Goal: Information Seeking & Learning: Learn about a topic

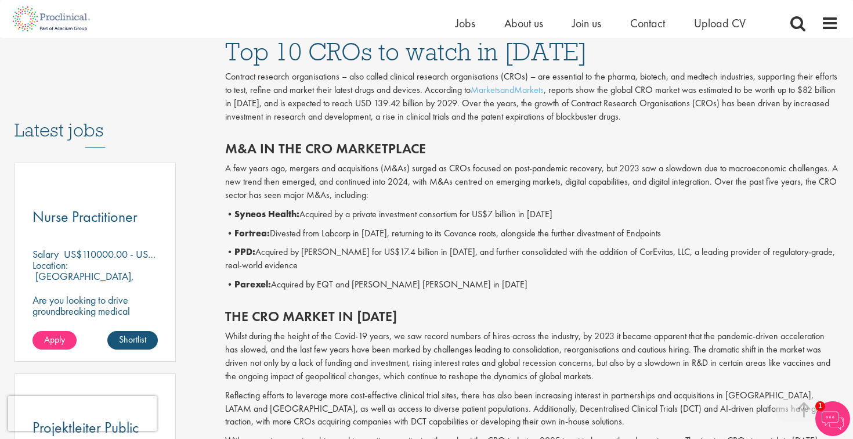
scroll to position [538, 0]
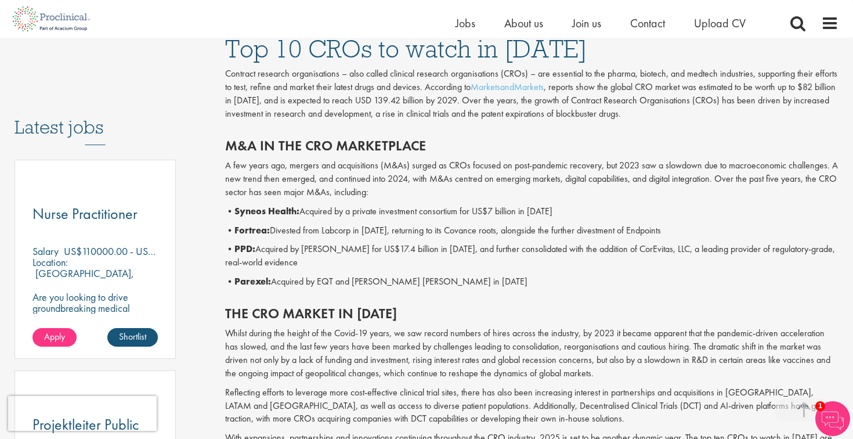
drag, startPoint x: 352, startPoint y: 205, endPoint x: 363, endPoint y: 259, distance: 55.5
click at [363, 259] on div "M&A in the CRO marketplace A few years ago, mergers and acquisitions (M&As) sur…" at bounding box center [531, 210] width 631 height 168
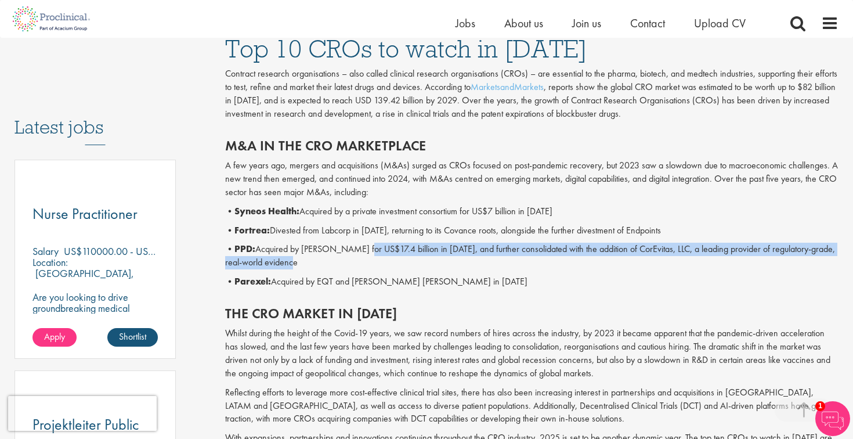
drag, startPoint x: 363, startPoint y: 259, endPoint x: 356, endPoint y: 245, distance: 15.8
click at [356, 245] on p "• PPD: Acquired by [PERSON_NAME] for US$17.4 billion in [DATE], and further con…" at bounding box center [532, 255] width 614 height 27
drag, startPoint x: 356, startPoint y: 245, endPoint x: 348, endPoint y: 270, distance: 26.2
click at [348, 270] on div "M&A in the CRO marketplace A few years ago, mergers and acquisitions (M&As) sur…" at bounding box center [531, 210] width 631 height 168
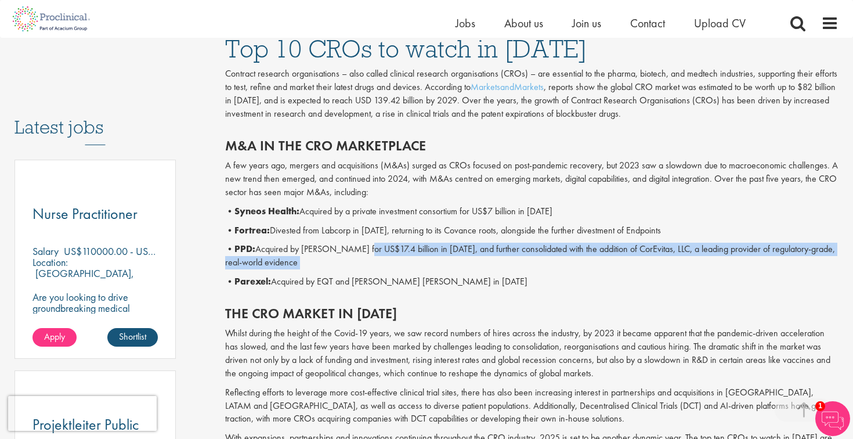
click at [348, 270] on div "M&A in the CRO marketplace A few years ago, mergers and acquisitions (M&As) sur…" at bounding box center [531, 210] width 631 height 168
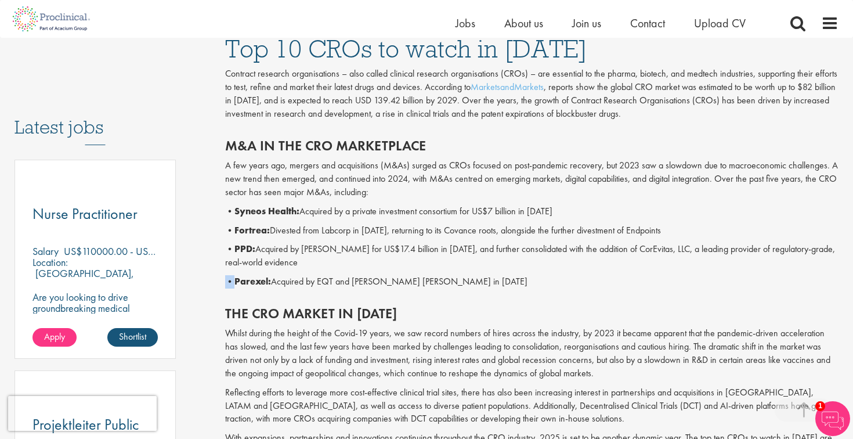
click at [348, 270] on div "M&A in the CRO marketplace A few years ago, mergers and acquisitions (M&As) sur…" at bounding box center [531, 210] width 631 height 168
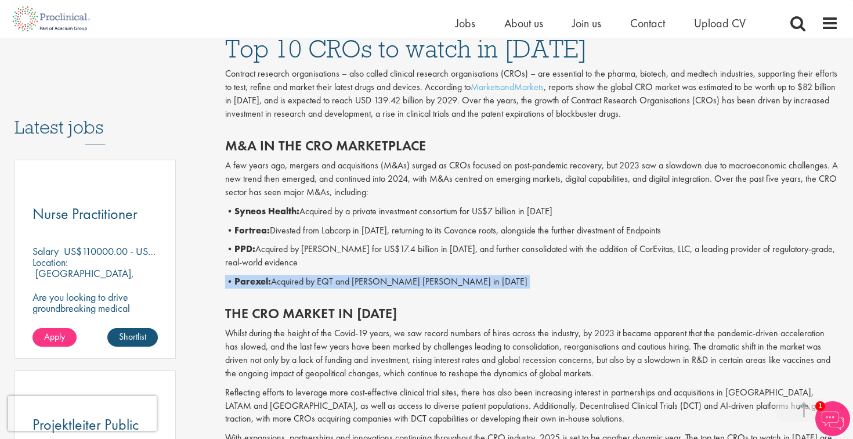
drag, startPoint x: 348, startPoint y: 270, endPoint x: 345, endPoint y: 281, distance: 11.6
click at [345, 281] on div "M&A in the CRO marketplace A few years ago, mergers and acquisitions (M&As) sur…" at bounding box center [531, 210] width 631 height 168
click at [345, 281] on p "• Parexel: Acquired by EQT and [PERSON_NAME] [PERSON_NAME] in [DATE]" at bounding box center [532, 281] width 614 height 13
drag, startPoint x: 345, startPoint y: 281, endPoint x: 343, endPoint y: 291, distance: 10.6
click at [343, 291] on div "M&A in the CRO marketplace A few years ago, mergers and acquisitions (M&As) sur…" at bounding box center [531, 210] width 631 height 168
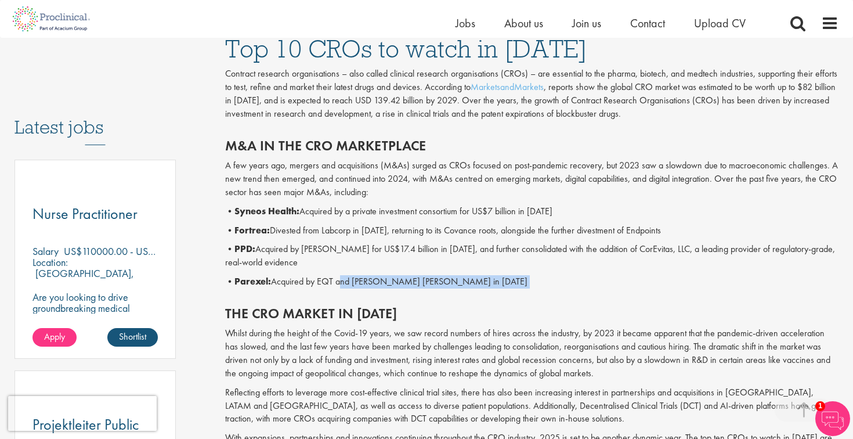
click at [343, 291] on div "M&A in the CRO marketplace A few years ago, mergers and acquisitions (M&As) sur…" at bounding box center [531, 210] width 631 height 168
drag, startPoint x: 343, startPoint y: 291, endPoint x: 338, endPoint y: 271, distance: 20.8
click at [338, 271] on div "M&A in the CRO marketplace A few years ago, mergers and acquisitions (M&As) sur…" at bounding box center [531, 210] width 631 height 168
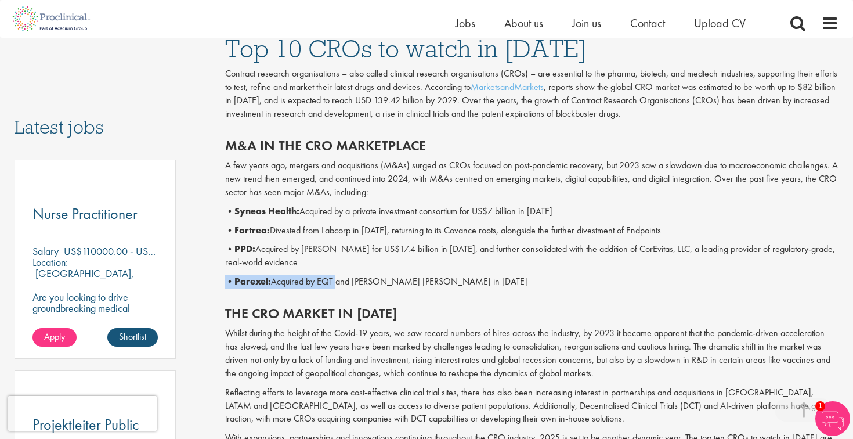
drag, startPoint x: 338, startPoint y: 271, endPoint x: 332, endPoint y: 284, distance: 14.0
click at [332, 284] on div "M&A in the CRO marketplace A few years ago, mergers and acquisitions (M&As) sur…" at bounding box center [531, 210] width 631 height 168
click at [332, 284] on p "• Parexel: Acquired by EQT and [PERSON_NAME] [PERSON_NAME] in [DATE]" at bounding box center [532, 281] width 614 height 13
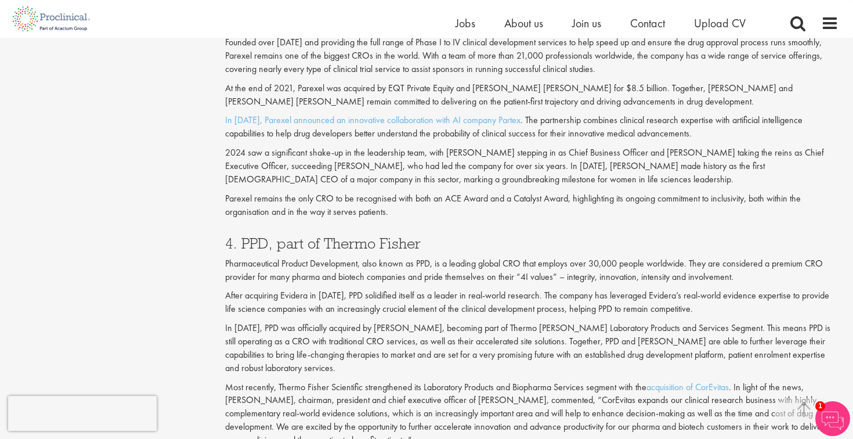
scroll to position [1411, 0]
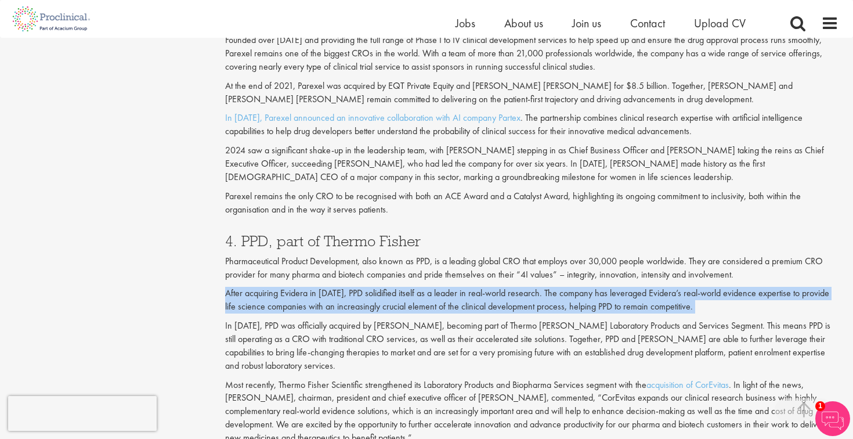
drag, startPoint x: 332, startPoint y: 284, endPoint x: 321, endPoint y: 316, distance: 34.0
click at [321, 316] on div "4. PPD, part of Thermo [PERSON_NAME] Pharmaceutical Product Development, also k…" at bounding box center [531, 336] width 631 height 228
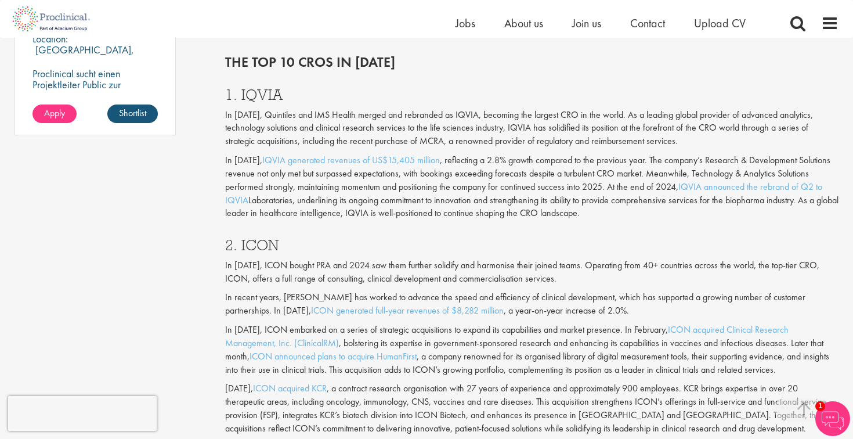
scroll to position [970, 0]
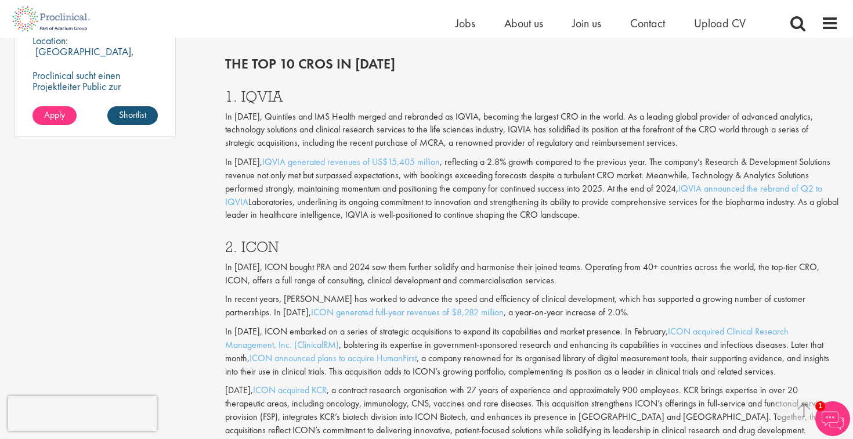
click at [400, 128] on p "In [DATE], Quintiles and IMS Health merged and rebranded as IQVIA, becoming the…" at bounding box center [532, 130] width 614 height 40
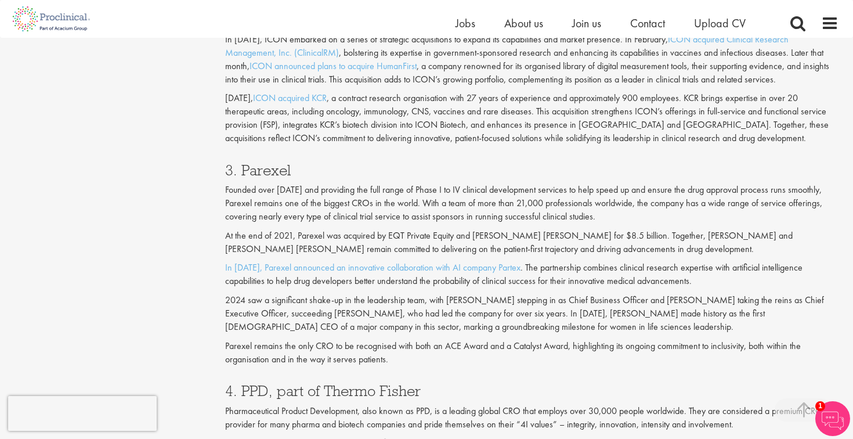
scroll to position [1264, 0]
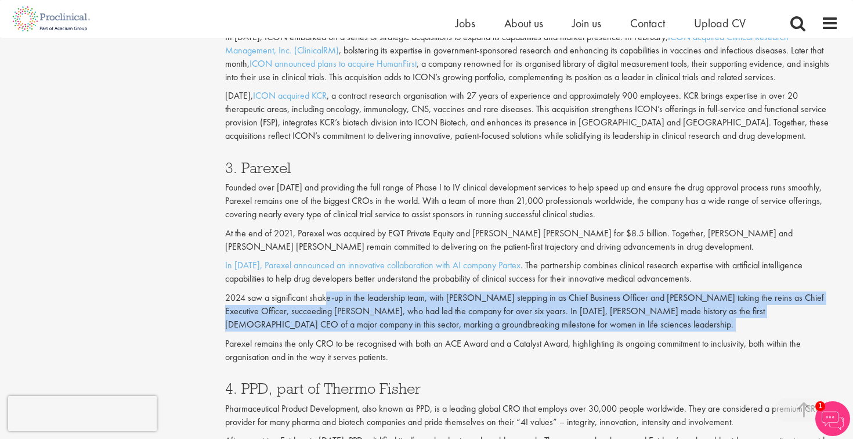
drag, startPoint x: 327, startPoint y: 299, endPoint x: 368, endPoint y: 334, distance: 53.9
click at [368, 334] on div "3. Parexel Founded over [DATE] and providing the full range of Phase I to IV cl…" at bounding box center [531, 259] width 631 height 221
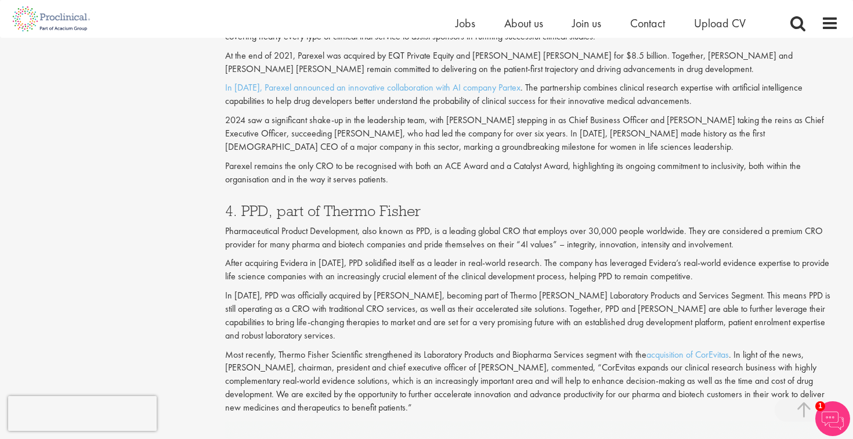
scroll to position [1446, 0]
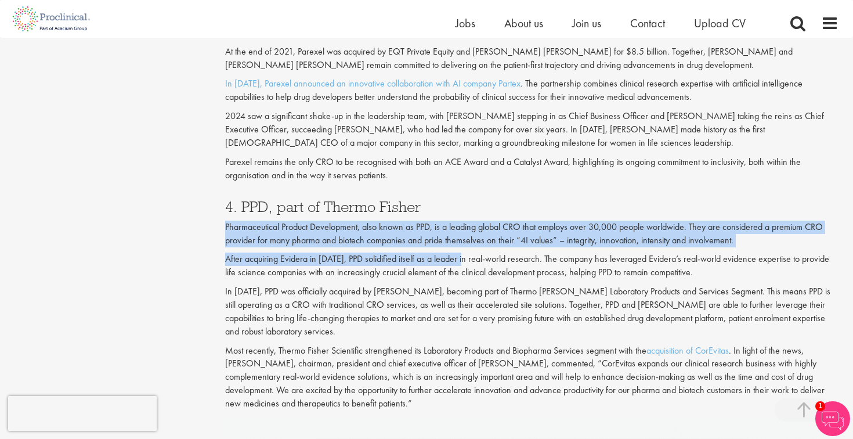
drag, startPoint x: 464, startPoint y: 219, endPoint x: 461, endPoint y: 254, distance: 34.9
click at [461, 254] on div "4. PPD, part of Thermo [PERSON_NAME] Pharmaceutical Product Development, also k…" at bounding box center [531, 301] width 631 height 228
click at [461, 254] on p "After acquiring Evidera in [DATE], PPD solidified itself as a leader in real-wo…" at bounding box center [532, 265] width 614 height 27
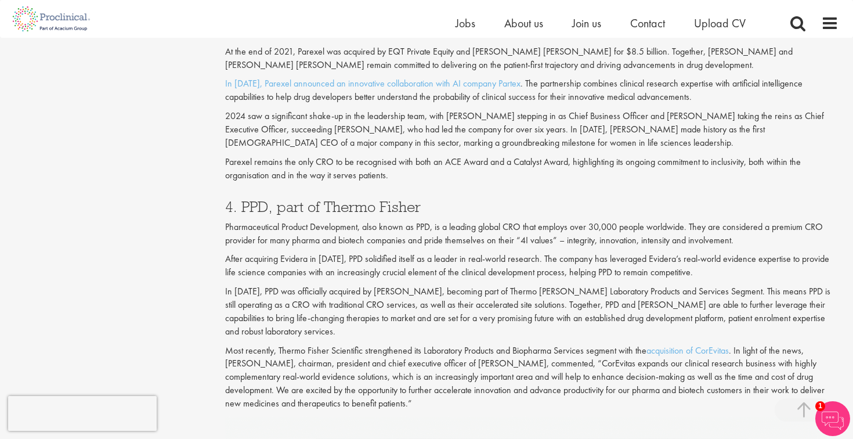
click at [461, 254] on p "After acquiring Evidera in [DATE], PPD solidified itself as a leader in real-wo…" at bounding box center [532, 265] width 614 height 27
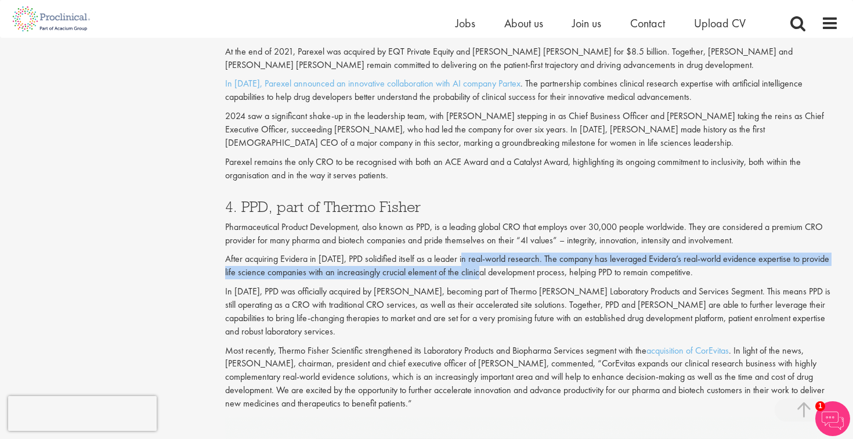
drag, startPoint x: 461, startPoint y: 254, endPoint x: 458, endPoint y: 271, distance: 17.6
click at [458, 271] on p "After acquiring Evidera in [DATE], PPD solidified itself as a leader in real-wo…" at bounding box center [532, 265] width 614 height 27
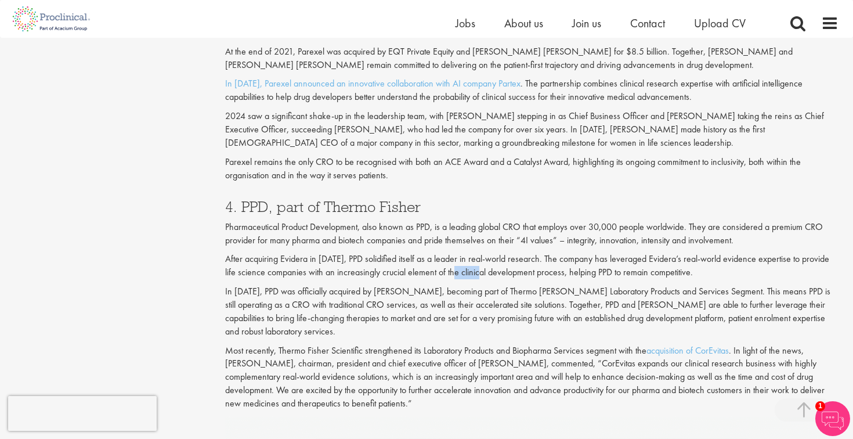
click at [458, 271] on p "After acquiring Evidera in [DATE], PPD solidified itself as a leader in real-wo…" at bounding box center [532, 265] width 614 height 27
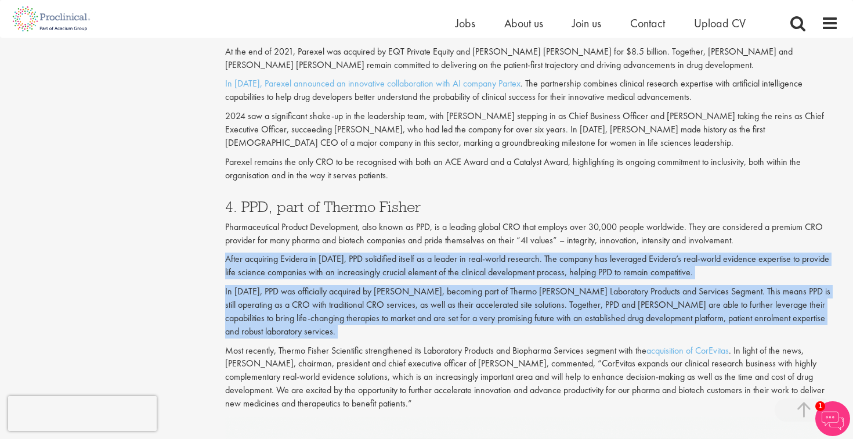
drag, startPoint x: 458, startPoint y: 271, endPoint x: 452, endPoint y: 288, distance: 18.0
click at [452, 288] on div "4. PPD, part of Thermo [PERSON_NAME] Pharmaceutical Product Development, also k…" at bounding box center [531, 301] width 631 height 228
click at [452, 288] on p "In [DATE], PPD was officially acquired by [PERSON_NAME], becoming part of Therm…" at bounding box center [532, 311] width 614 height 53
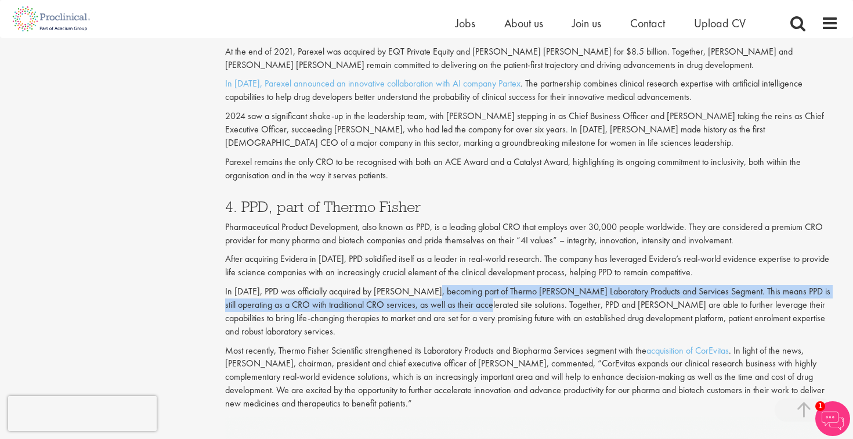
drag, startPoint x: 452, startPoint y: 288, endPoint x: 448, endPoint y: 306, distance: 18.4
click at [448, 306] on p "In [DATE], PPD was officially acquired by [PERSON_NAME], becoming part of Therm…" at bounding box center [532, 311] width 614 height 53
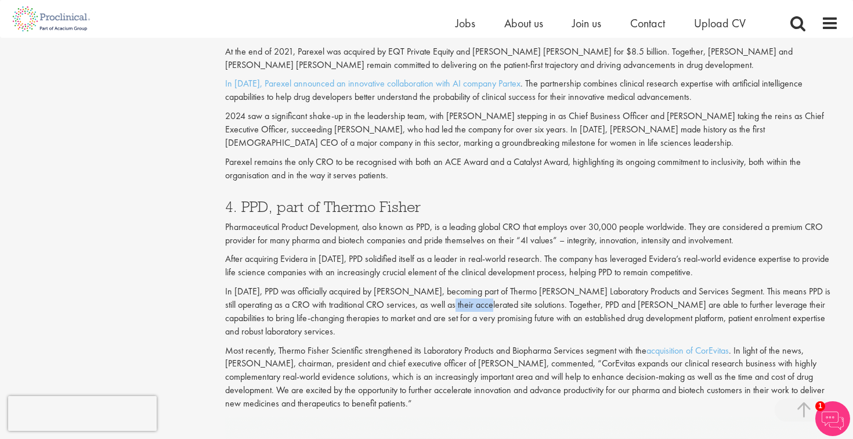
click at [448, 306] on p "In [DATE], PPD was officially acquired by [PERSON_NAME], becoming part of Therm…" at bounding box center [532, 311] width 614 height 53
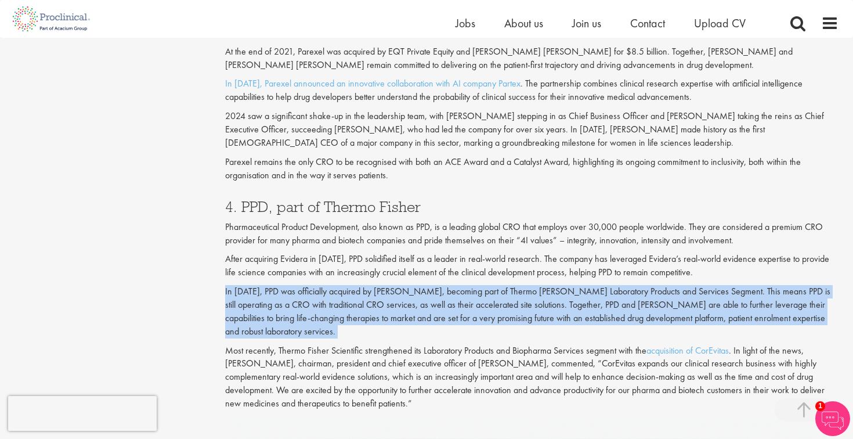
drag, startPoint x: 448, startPoint y: 306, endPoint x: 443, endPoint y: 323, distance: 18.2
click at [443, 323] on p "In [DATE], PPD was officially acquired by [PERSON_NAME], becoming part of Therm…" at bounding box center [532, 311] width 614 height 53
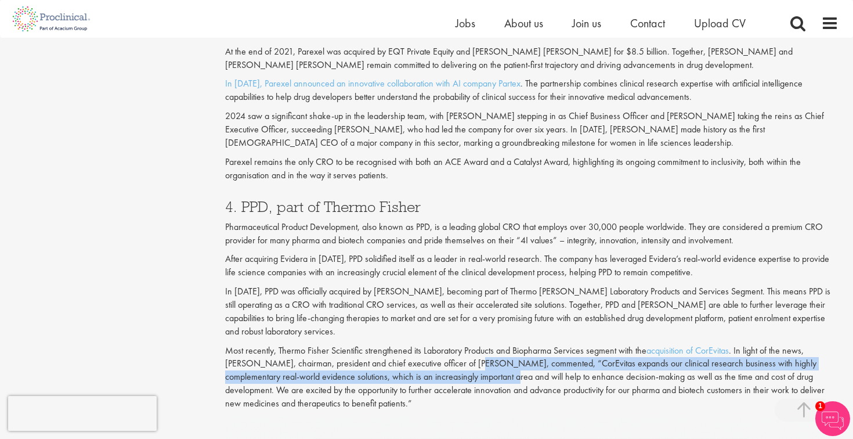
drag, startPoint x: 443, startPoint y: 381, endPoint x: 439, endPoint y: 365, distance: 16.2
click at [439, 365] on p "Most recently, Thermo [PERSON_NAME] Scientific strengthened its Laboratory Prod…" at bounding box center [532, 377] width 614 height 66
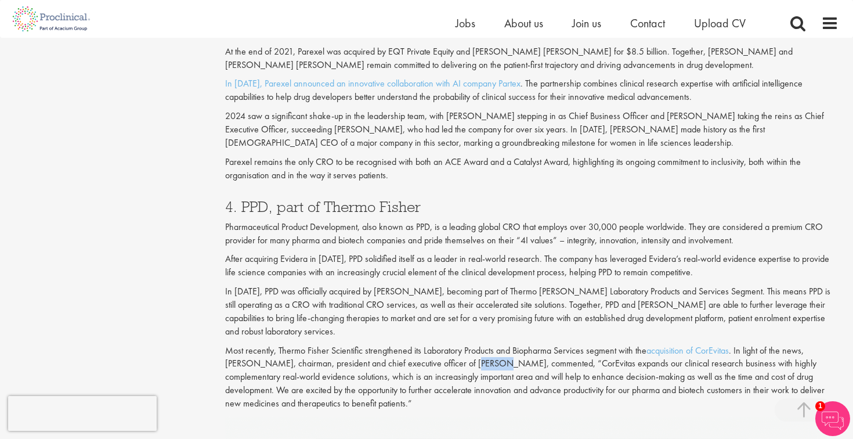
click at [439, 365] on p "Most recently, Thermo [PERSON_NAME] Scientific strengthened its Laboratory Prod…" at bounding box center [532, 377] width 614 height 66
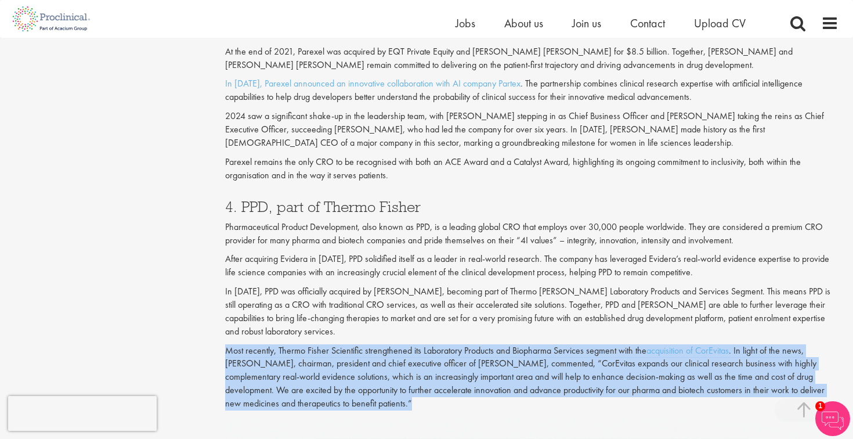
drag, startPoint x: 439, startPoint y: 365, endPoint x: 433, endPoint y: 387, distance: 22.8
click at [433, 387] on p "Most recently, Thermo [PERSON_NAME] Scientific strengthened its Laboratory Prod…" at bounding box center [532, 377] width 614 height 66
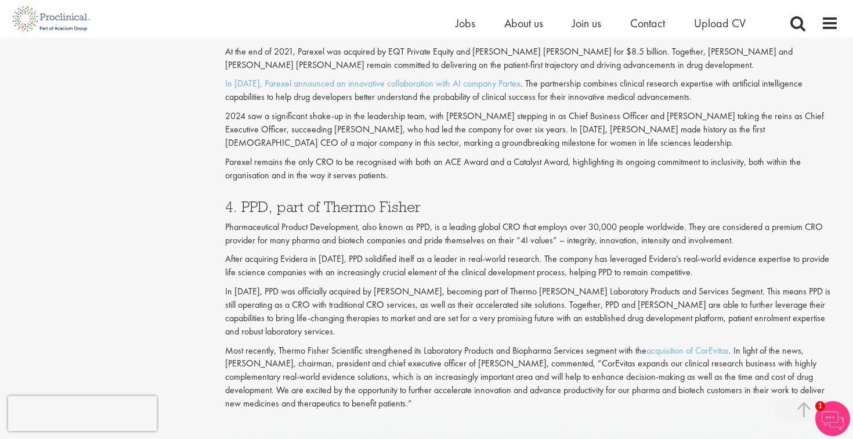
scroll to position [1434, 0]
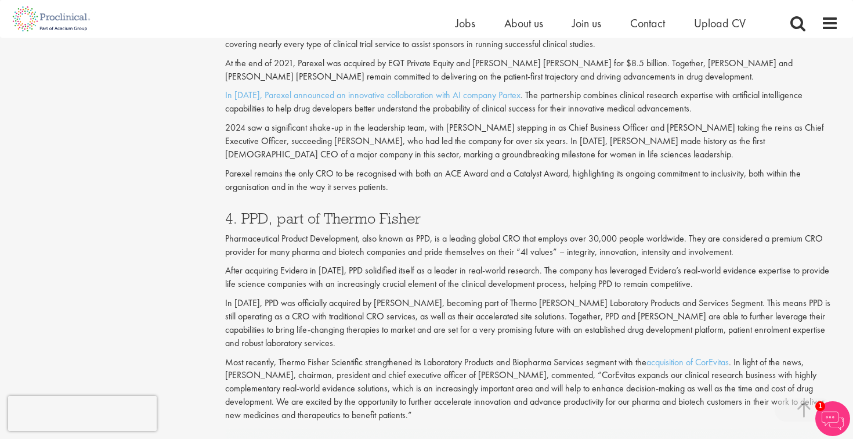
click at [433, 387] on p "Most recently, Thermo [PERSON_NAME] Scientific strengthened its Laboratory Prod…" at bounding box center [532, 389] width 614 height 66
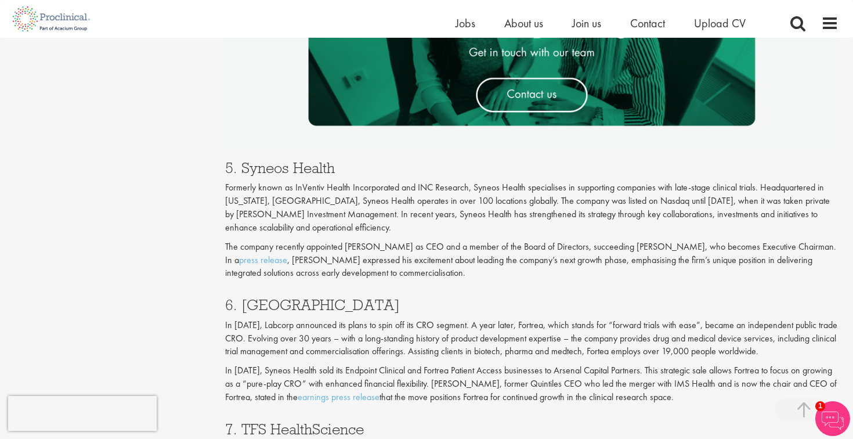
scroll to position [1898, 0]
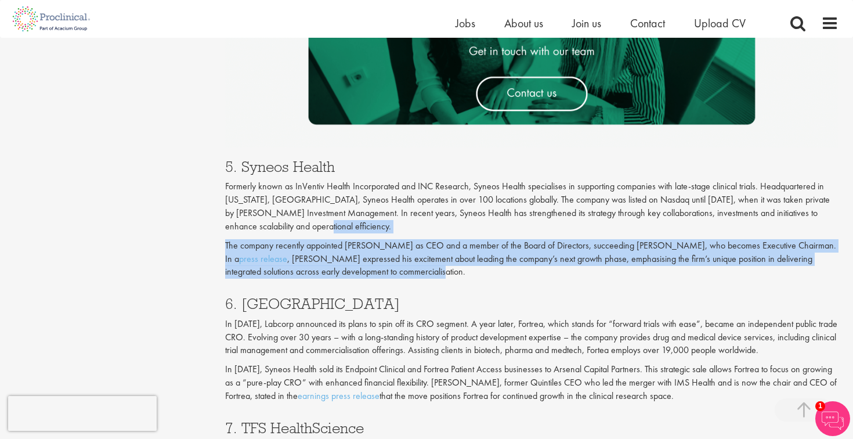
drag, startPoint x: 440, startPoint y: 278, endPoint x: 440, endPoint y: 233, distance: 45.2
click at [440, 233] on div "5. Syneos Health Formerly known as InVentiv Health Incorporated and INC Researc…" at bounding box center [531, 215] width 631 height 137
click at [440, 233] on p "Formerly known as InVentiv Health Incorporated and INC Research, Syneos Health …" at bounding box center [532, 206] width 614 height 53
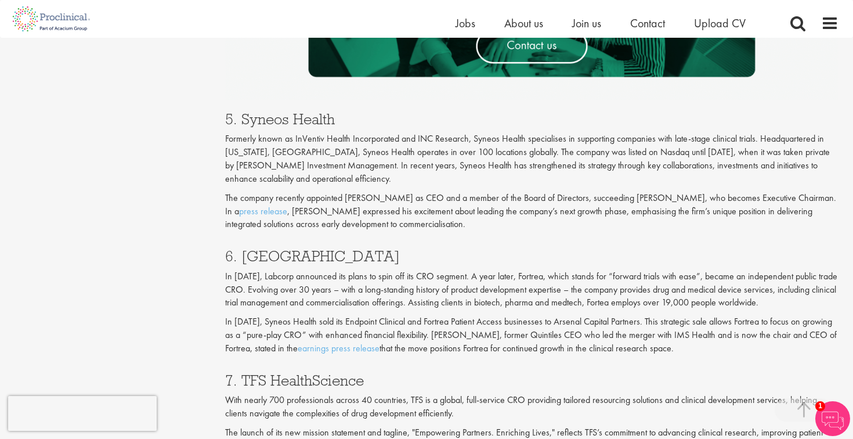
scroll to position [1753, 0]
